Goal: Navigation & Orientation: Find specific page/section

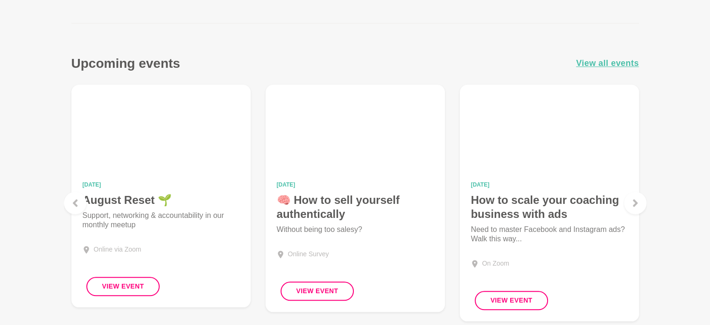
scroll to position [902, 0]
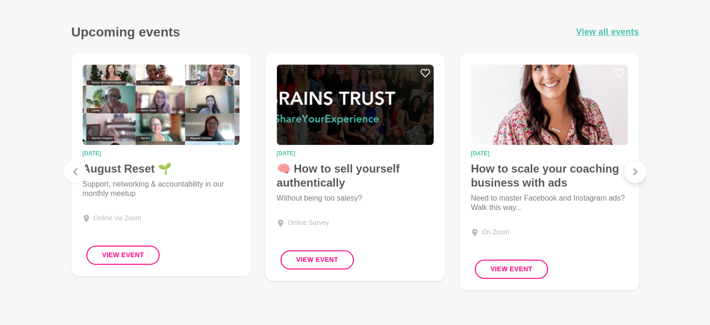
click at [631, 172] on div at bounding box center [635, 171] width 22 height 22
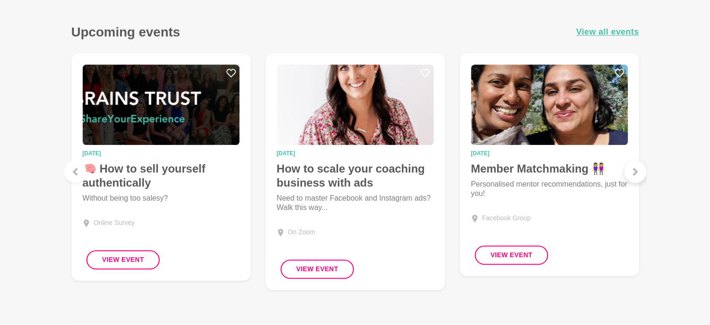
click at [631, 172] on div at bounding box center [635, 171] width 22 height 22
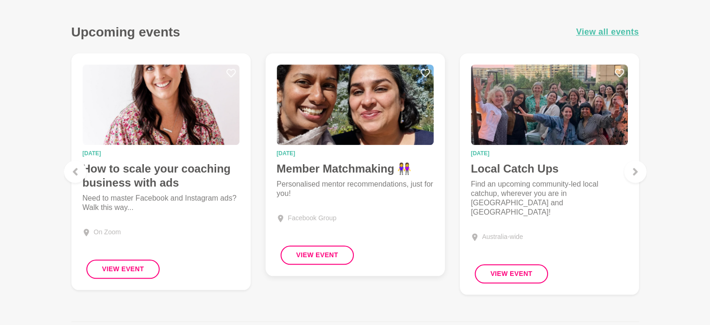
click at [367, 123] on img at bounding box center [355, 104] width 157 height 80
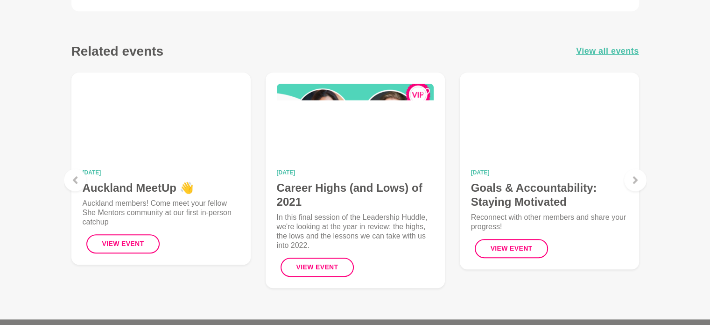
scroll to position [567, 0]
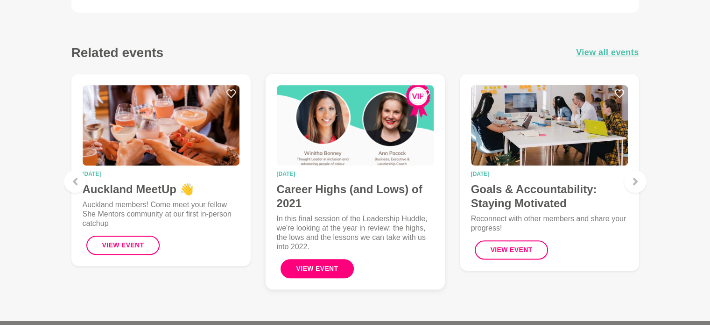
click at [336, 276] on button "View Event" at bounding box center [318, 268] width 74 height 19
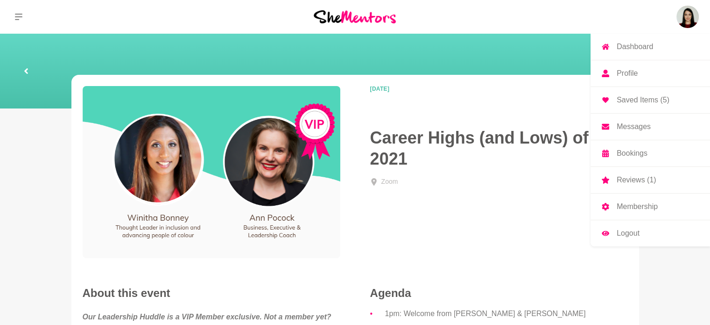
click at [686, 20] on img at bounding box center [688, 17] width 22 height 22
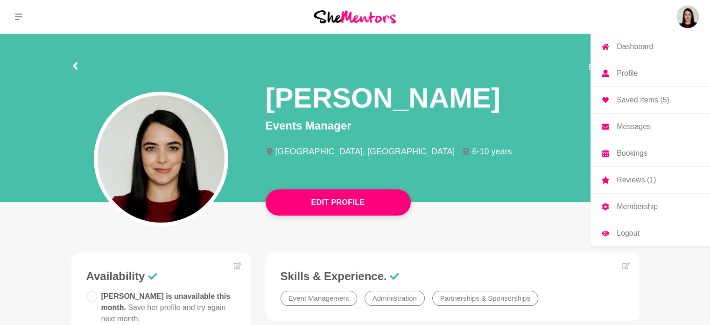
click at [659, 100] on p "Saved Items (5)" at bounding box center [643, 99] width 53 height 7
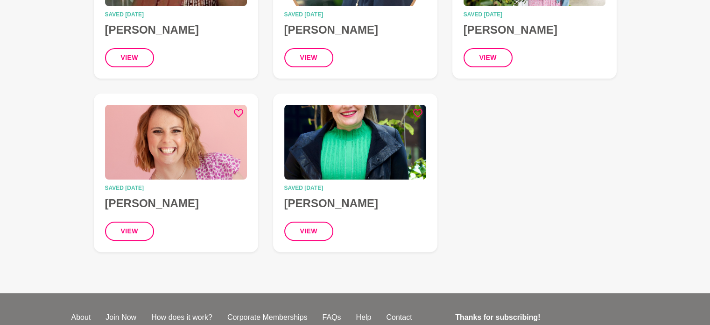
scroll to position [216, 0]
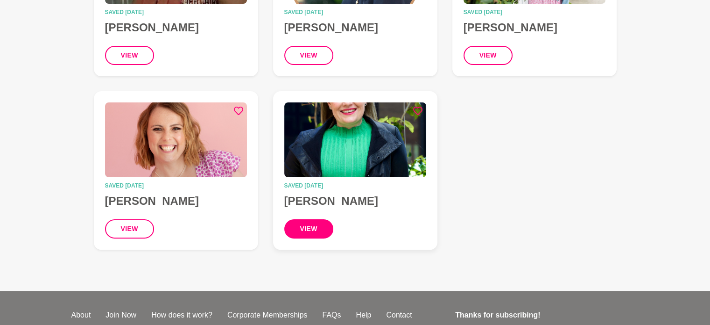
click at [319, 222] on button "view" at bounding box center [308, 228] width 49 height 19
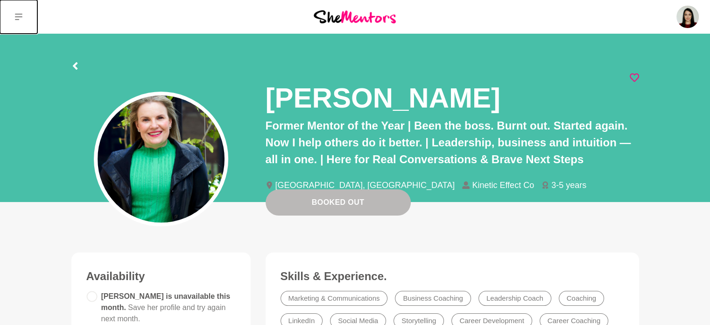
click at [15, 19] on icon at bounding box center [18, 17] width 7 height 7
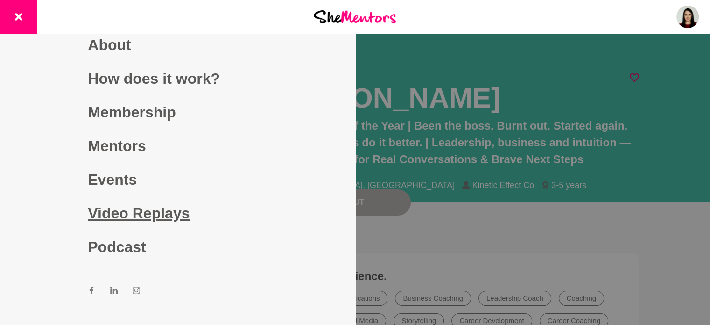
click at [120, 216] on link "Video Replays" at bounding box center [177, 213] width 179 height 34
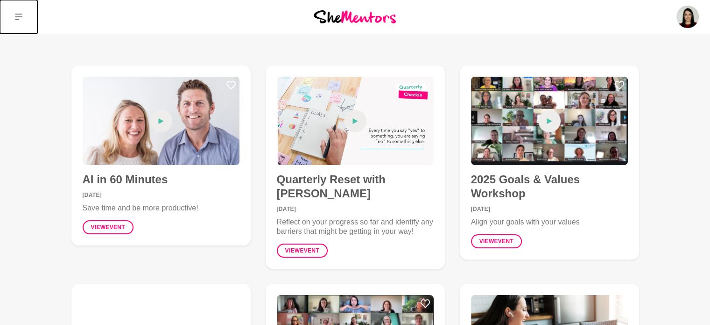
click at [19, 13] on icon at bounding box center [18, 16] width 7 height 7
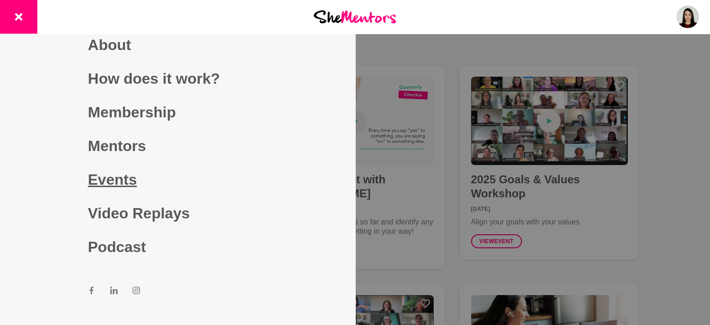
click at [111, 179] on link "Events" at bounding box center [177, 180] width 179 height 34
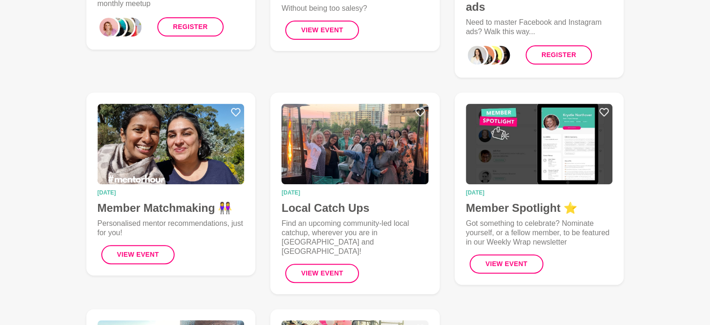
scroll to position [253, 0]
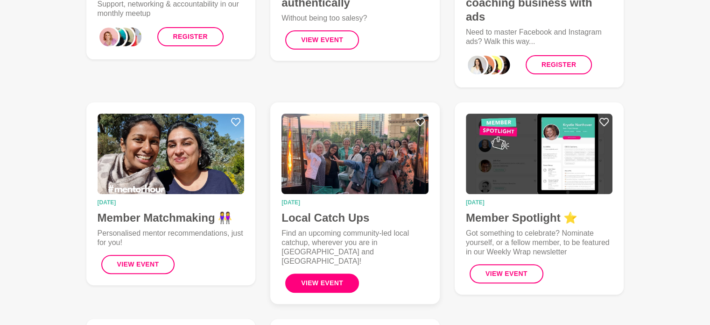
click at [329, 273] on button "View Event" at bounding box center [322, 282] width 74 height 19
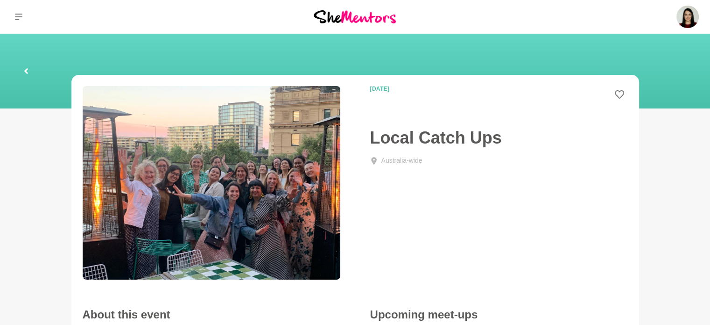
click at [379, 13] on img at bounding box center [355, 16] width 82 height 13
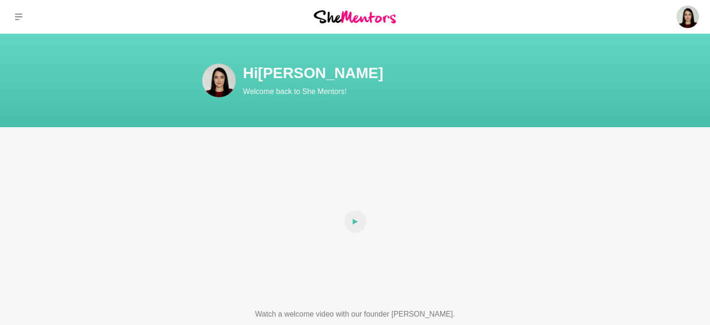
click at [690, 15] on img at bounding box center [688, 17] width 22 height 22
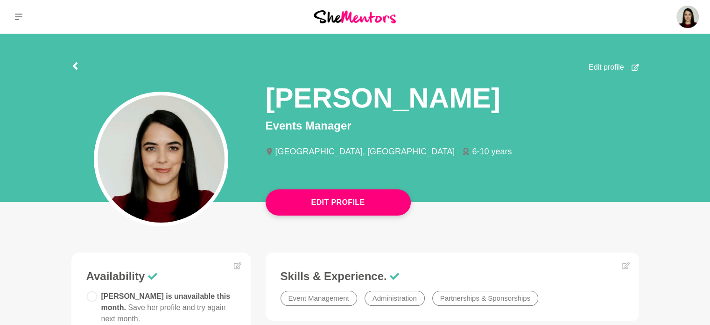
click at [0, 0] on p "Bookings" at bounding box center [0, 0] width 0 height 0
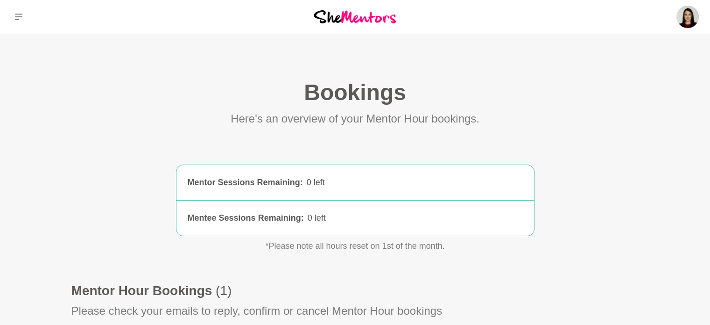
click at [686, 28] on div "Dashboard Profile Saved Items (5) Messages Bookings Reviews (1) Membership Logo…" at bounding box center [592, 17] width 237 height 34
click at [687, 21] on img at bounding box center [688, 17] width 22 height 22
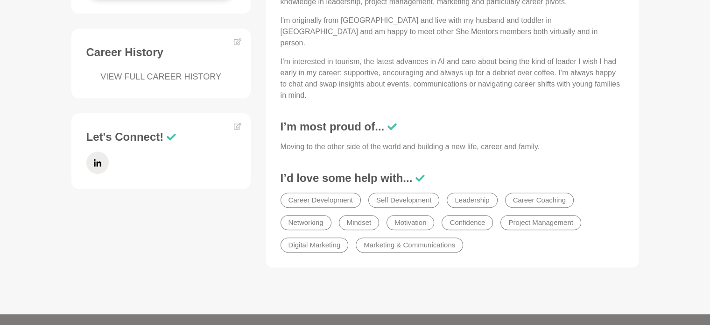
scroll to position [433, 0]
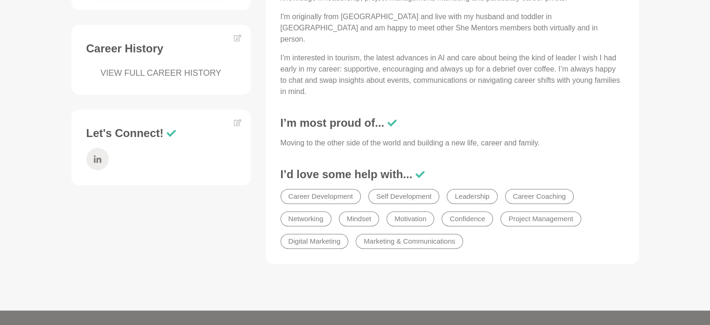
click at [107, 160] on span at bounding box center [97, 159] width 22 height 22
